Goal: Task Accomplishment & Management: Use online tool/utility

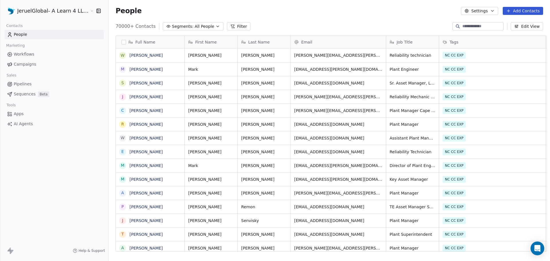
scroll to position [225, 441]
click at [25, 66] on span "Campaigns" at bounding box center [25, 64] width 22 height 6
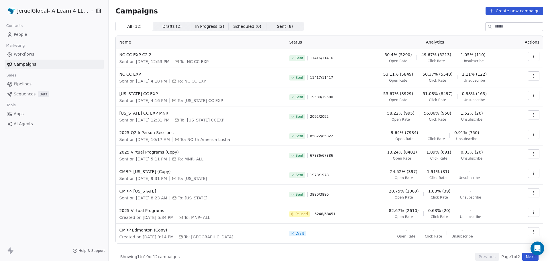
click at [27, 36] on link "People" at bounding box center [54, 34] width 99 height 9
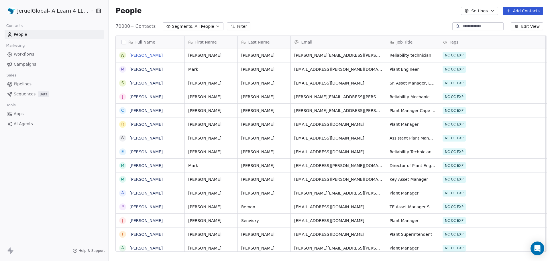
click at [144, 54] on link "[PERSON_NAME]" at bounding box center [145, 55] width 33 height 5
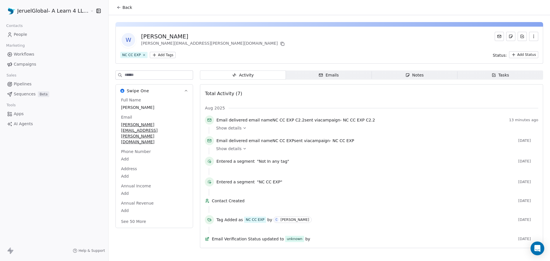
click at [424, 77] on span "Notes Notes" at bounding box center [414, 74] width 86 height 9
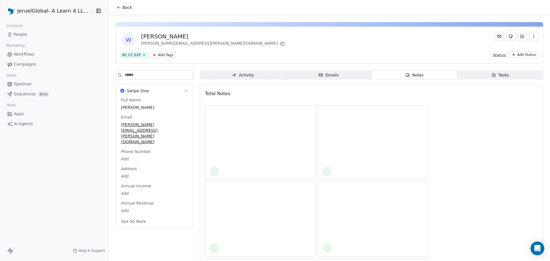
click at [496, 69] on div "W [PERSON_NAME] Edgar [EMAIL_ADDRESS][PERSON_NAME][DOMAIN_NAME] NC CC EXP Add T…" at bounding box center [329, 177] width 441 height 325
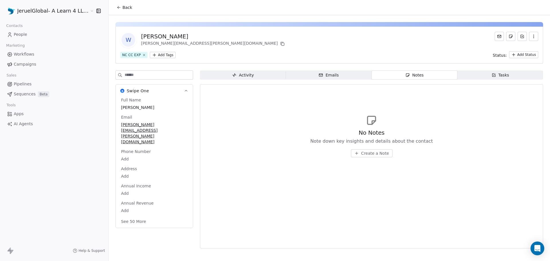
click at [497, 75] on div "Tasks" at bounding box center [500, 75] width 18 height 6
click at [19, 9] on html "JeruelGlobal- A Learn 4 LLC Company Contacts People Marketing Workflows Campaig…" at bounding box center [275, 130] width 550 height 261
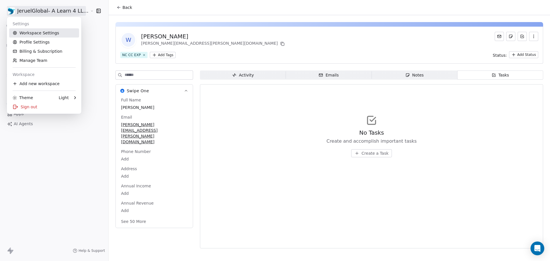
click at [21, 36] on link "Workspace Settings" at bounding box center [44, 32] width 70 height 9
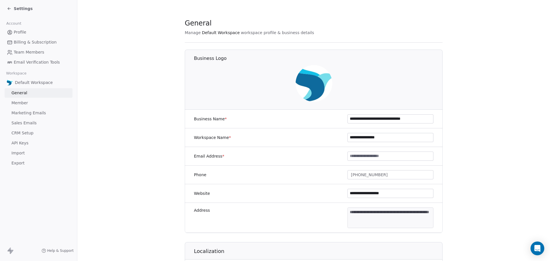
click at [14, 9] on span "Settings" at bounding box center [23, 9] width 19 height 6
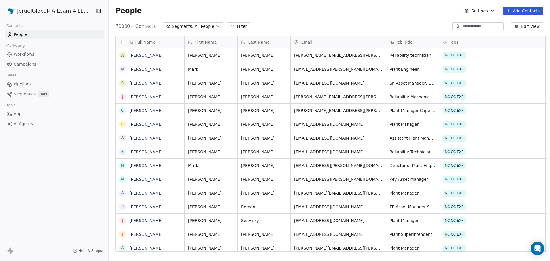
scroll to position [225, 441]
click at [23, 64] on span "Campaigns" at bounding box center [25, 64] width 22 height 6
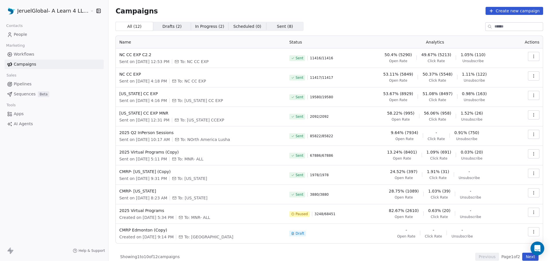
click at [528, 111] on button "button" at bounding box center [533, 114] width 11 height 9
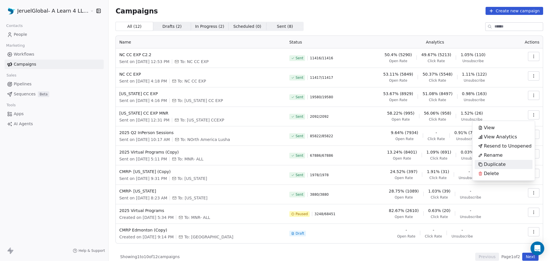
click at [495, 161] on div "Duplicate" at bounding box center [492, 164] width 34 height 9
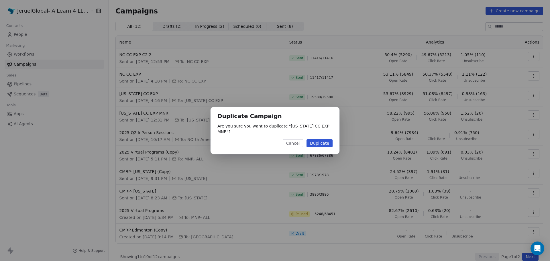
click at [327, 141] on button "Duplicate" at bounding box center [319, 143] width 26 height 8
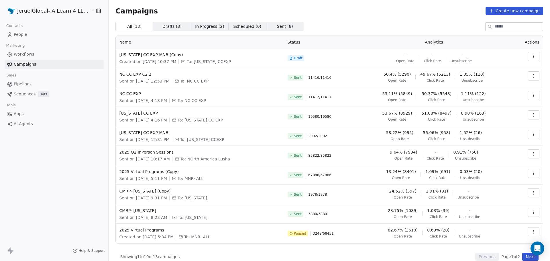
click at [531, 57] on icon "button" at bounding box center [533, 56] width 5 height 5
click at [519, 68] on div "Edit" at bounding box center [504, 69] width 58 height 9
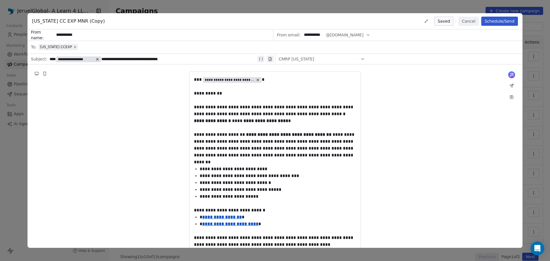
click at [468, 22] on button "Cancel" at bounding box center [468, 21] width 20 height 9
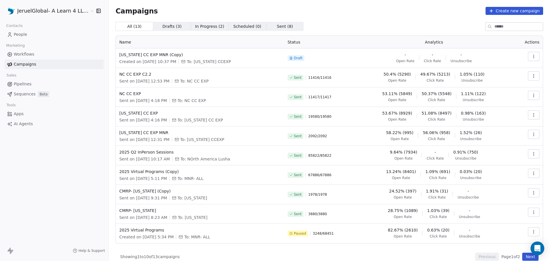
click at [528, 52] on td at bounding box center [527, 57] width 31 height 19
click at [531, 54] on icon "button" at bounding box center [533, 56] width 5 height 5
click at [499, 77] on span "Rename" at bounding box center [493, 78] width 19 height 7
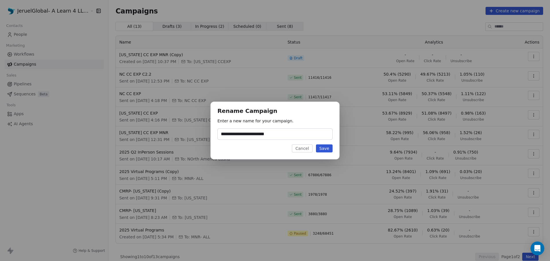
click at [270, 133] on input "**********" at bounding box center [275, 134] width 115 height 11
drag, startPoint x: 264, startPoint y: 135, endPoint x: 295, endPoint y: 131, distance: 30.8
click at [295, 131] on input "**********" at bounding box center [275, 134] width 115 height 11
click at [263, 134] on input "**********" at bounding box center [275, 134] width 115 height 11
type input "**********"
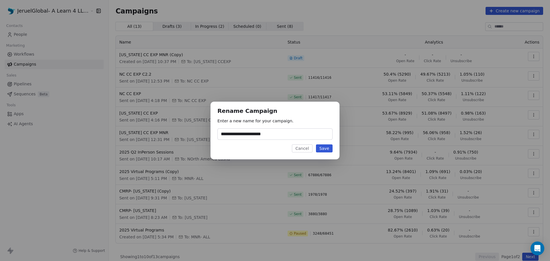
click at [320, 147] on button "Save" at bounding box center [324, 148] width 17 height 8
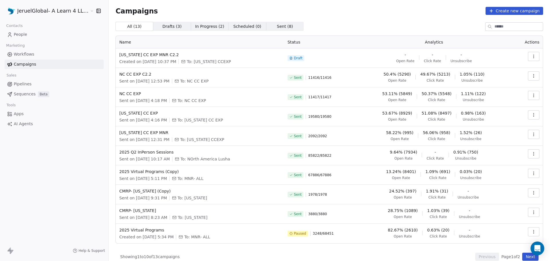
click at [528, 57] on button "button" at bounding box center [533, 56] width 11 height 9
click at [496, 68] on div "Edit" at bounding box center [504, 69] width 58 height 9
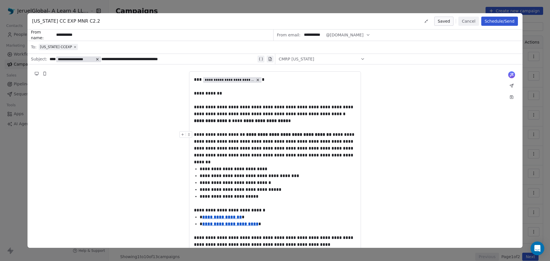
click at [504, 19] on button "Schedule/Send" at bounding box center [499, 21] width 37 height 9
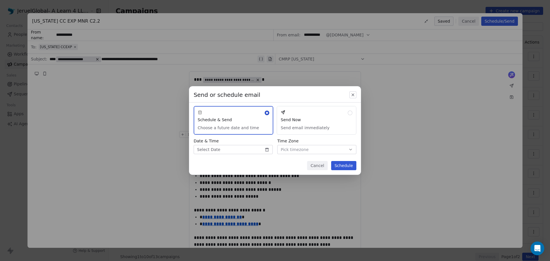
click at [292, 115] on button "Send Now Send email immediately" at bounding box center [317, 120] width 80 height 29
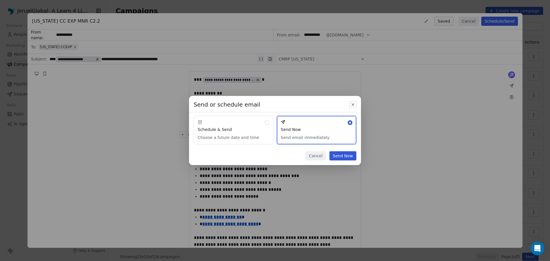
click at [352, 157] on button "Send Now" at bounding box center [342, 155] width 27 height 9
